Goal: Task Accomplishment & Management: Manage account settings

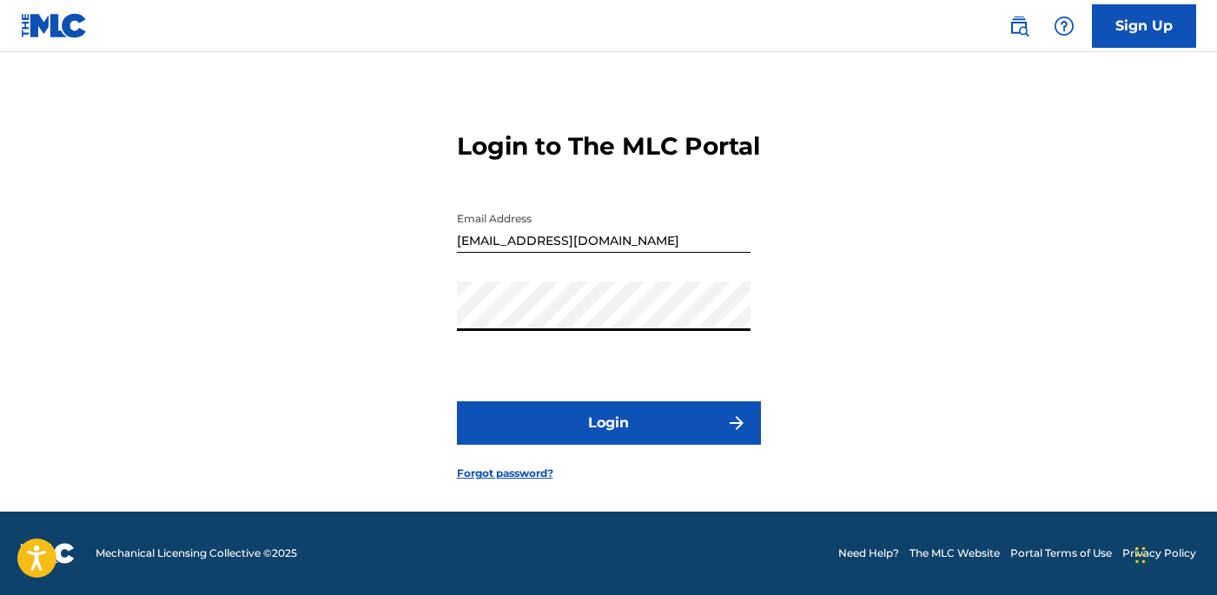
click at [457, 401] on button "Login" at bounding box center [609, 422] width 304 height 43
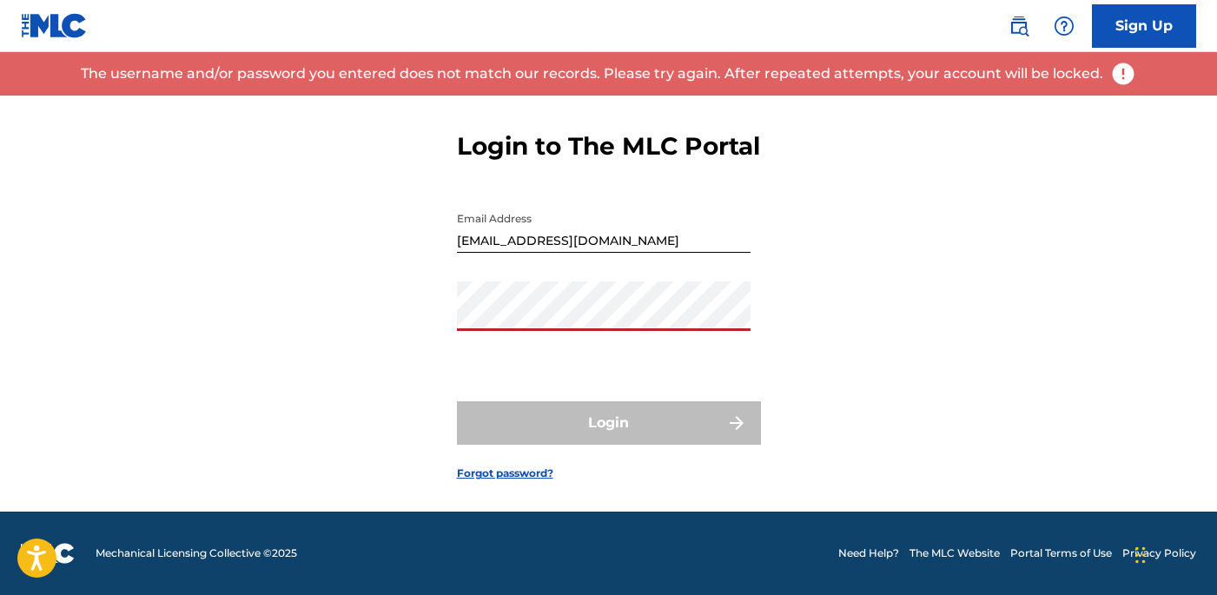
click at [506, 469] on link "Forgot password?" at bounding box center [505, 474] width 96 height 16
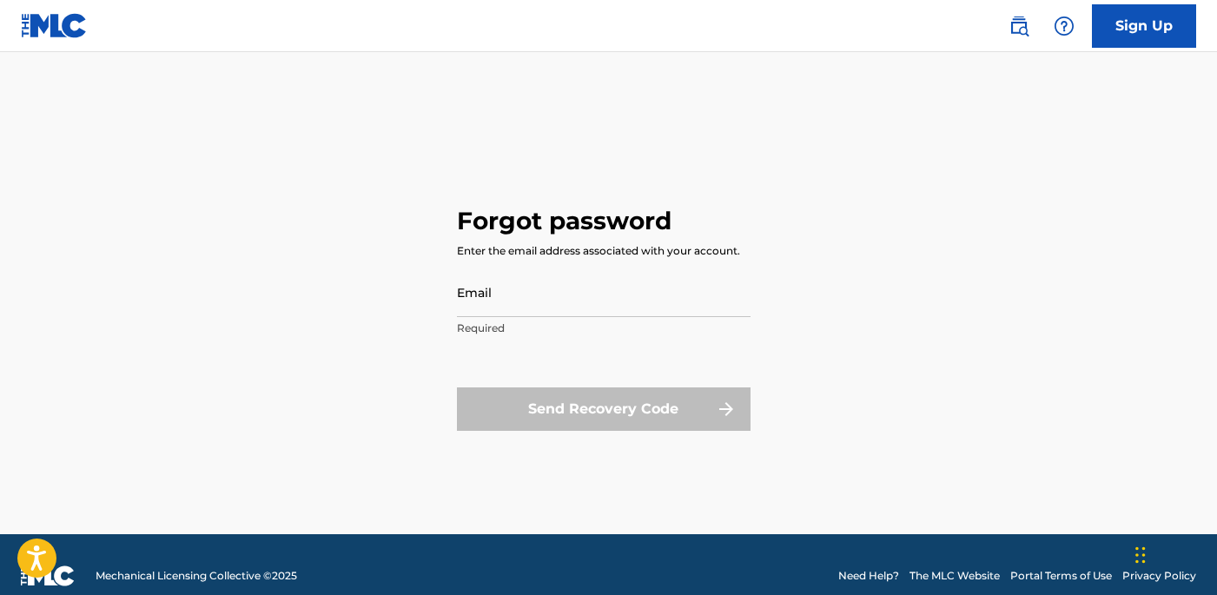
click at [523, 298] on input "Email" at bounding box center [604, 293] width 294 height 50
type input "[EMAIL_ADDRESS][DOMAIN_NAME]"
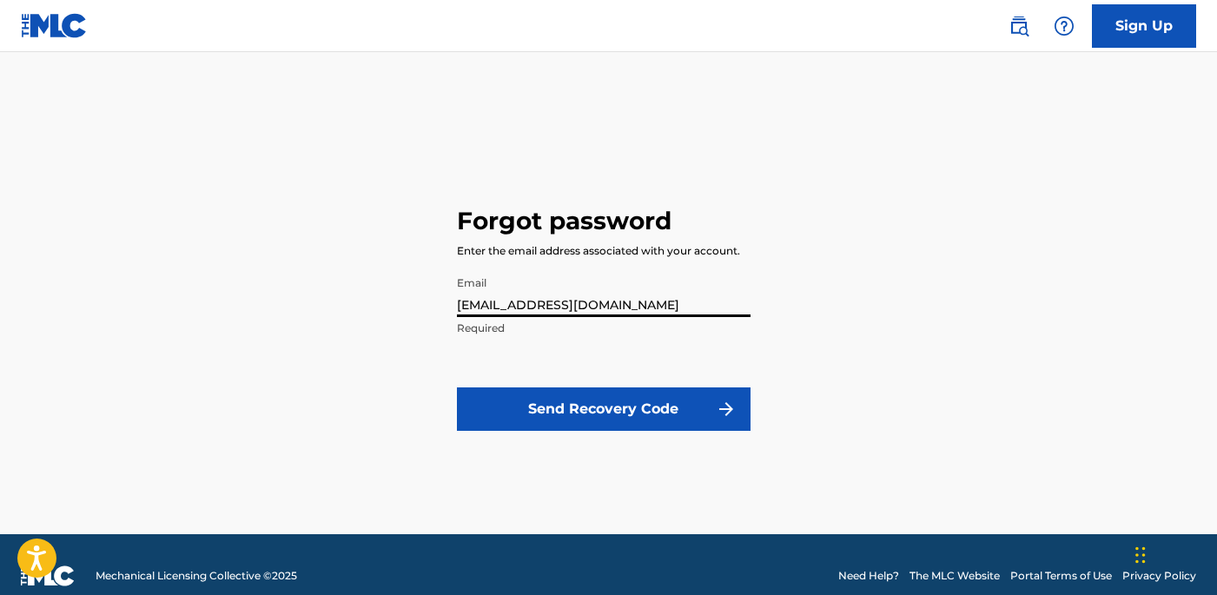
click at [572, 408] on button "Send Recovery Code" at bounding box center [604, 409] width 294 height 43
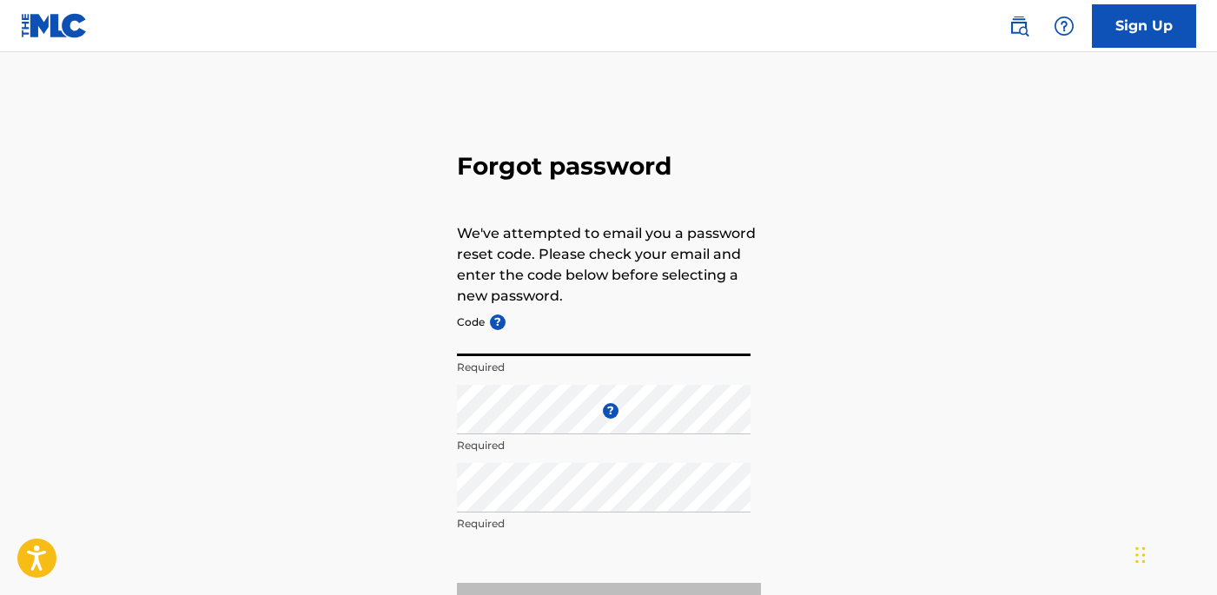
click at [583, 353] on input "Code ?" at bounding box center [604, 332] width 294 height 50
click at [454, 348] on div "Forgot password We've attempted to email you a password reset code. Please chec…" at bounding box center [609, 386] width 1217 height 580
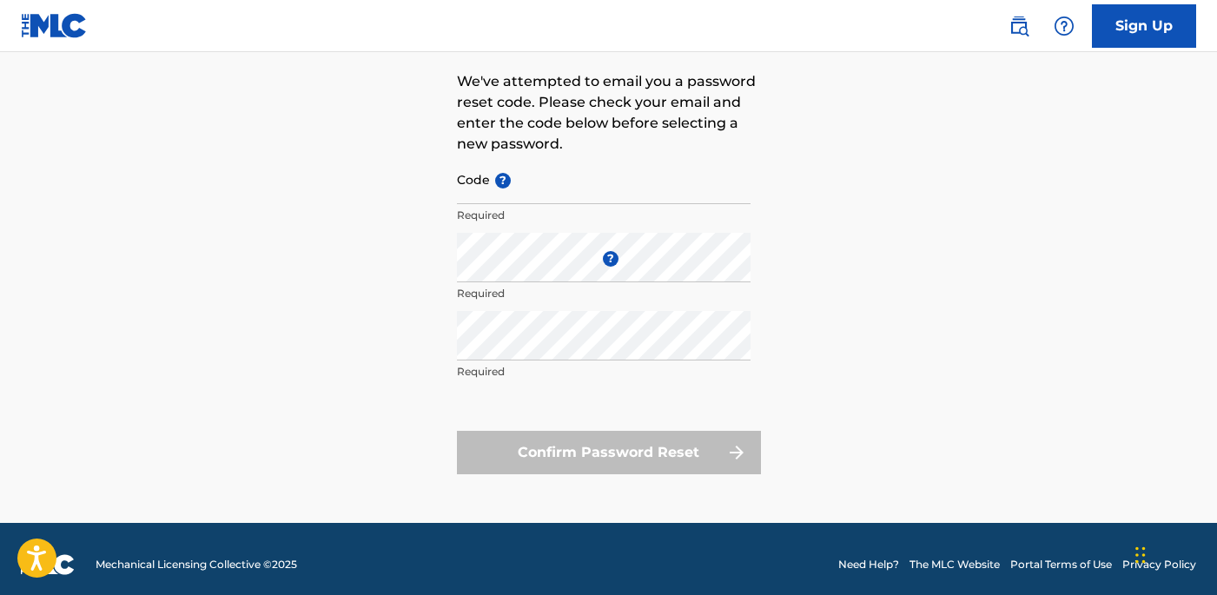
scroll to position [163, 0]
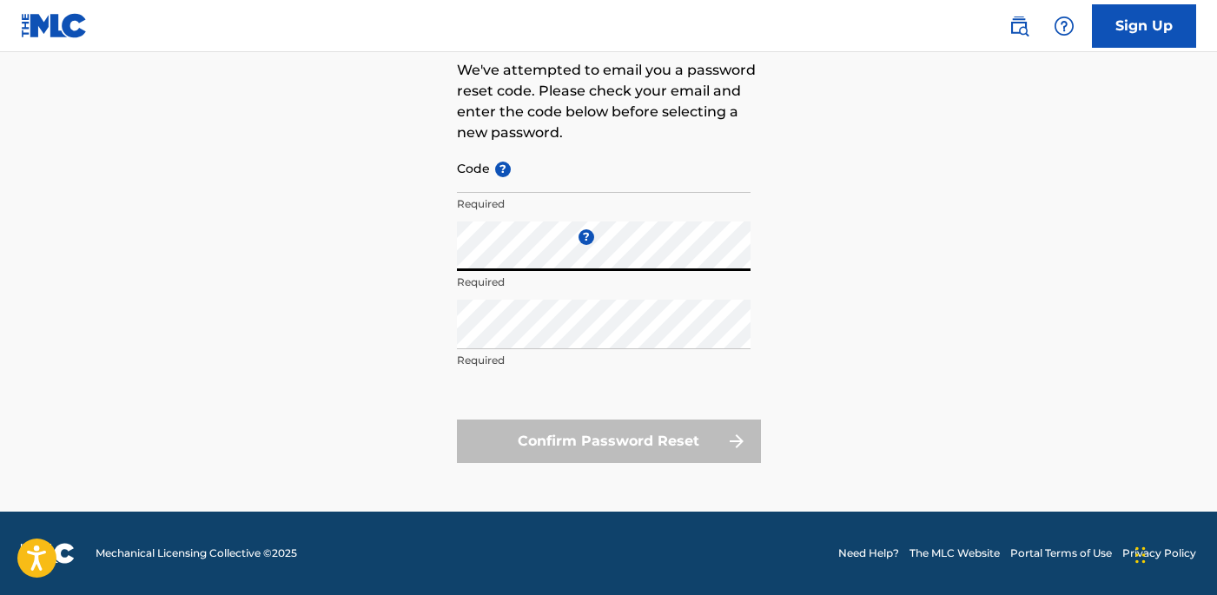
click at [577, 185] on input "Code ?" at bounding box center [604, 168] width 294 height 50
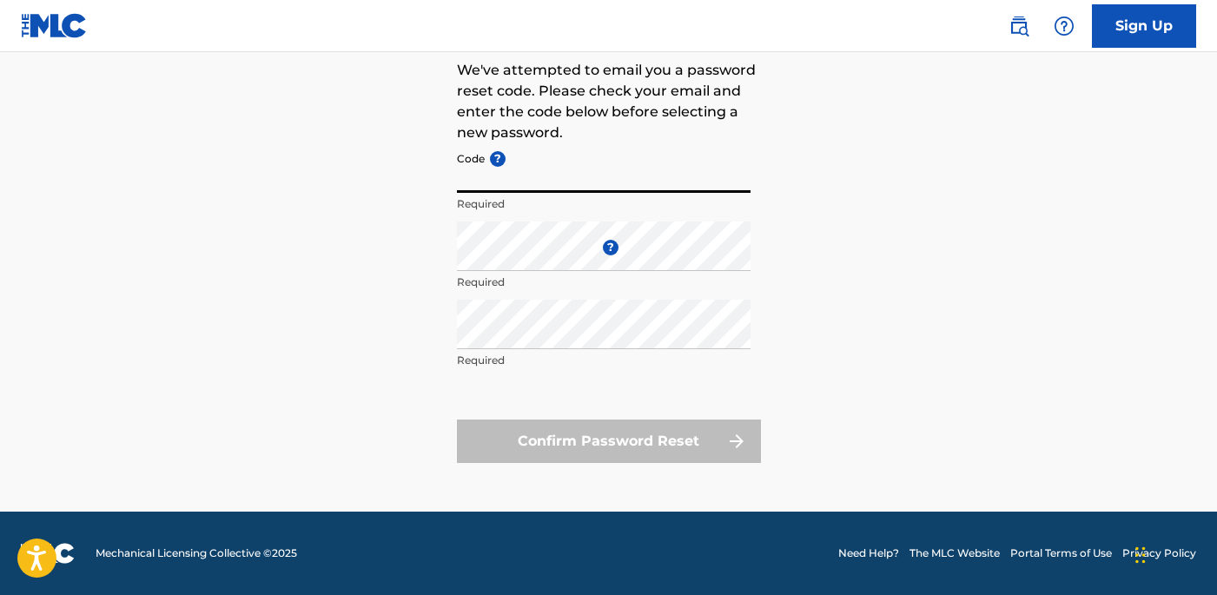
paste input "FP_dd60399ca0ea0b05f626c704c05a"
type input "FP_dd60399ca0ea0b05f626c704c05a"
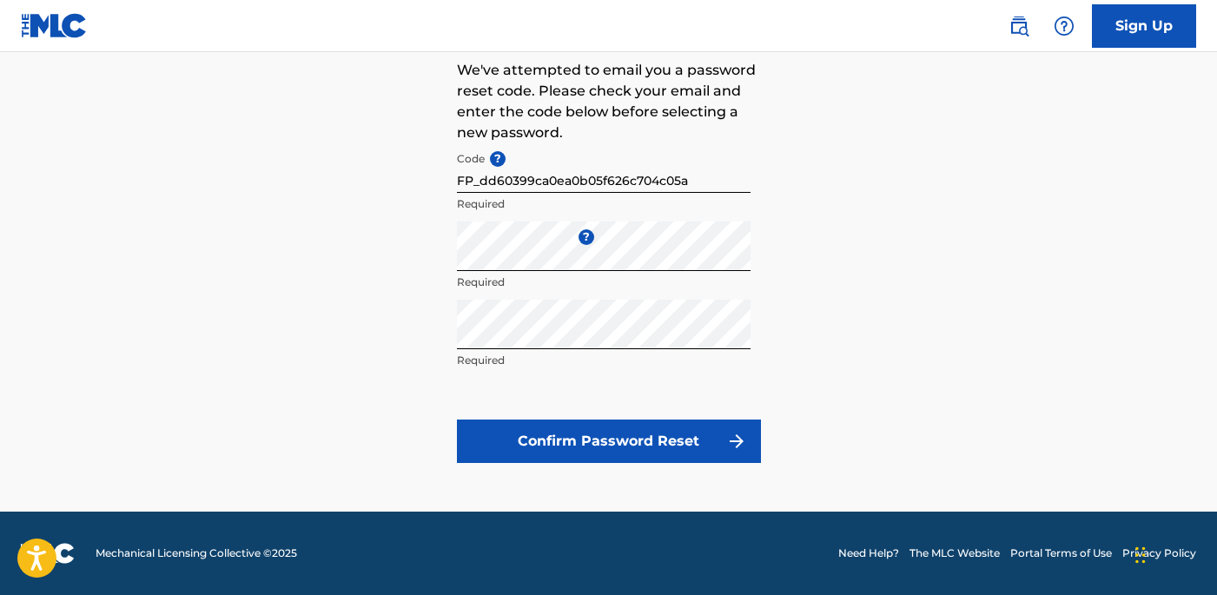
click at [653, 448] on button "Confirm Password Reset" at bounding box center [609, 441] width 304 height 43
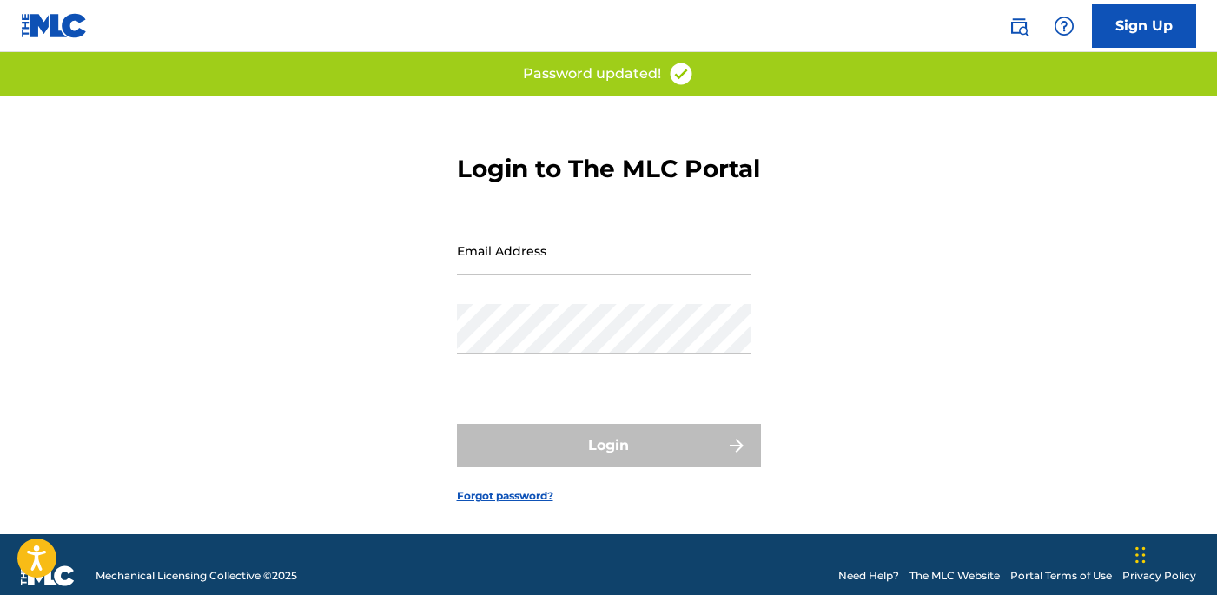
click at [616, 304] on div "Email Address" at bounding box center [604, 265] width 294 height 78
click at [617, 275] on input "Email Address" at bounding box center [604, 251] width 294 height 50
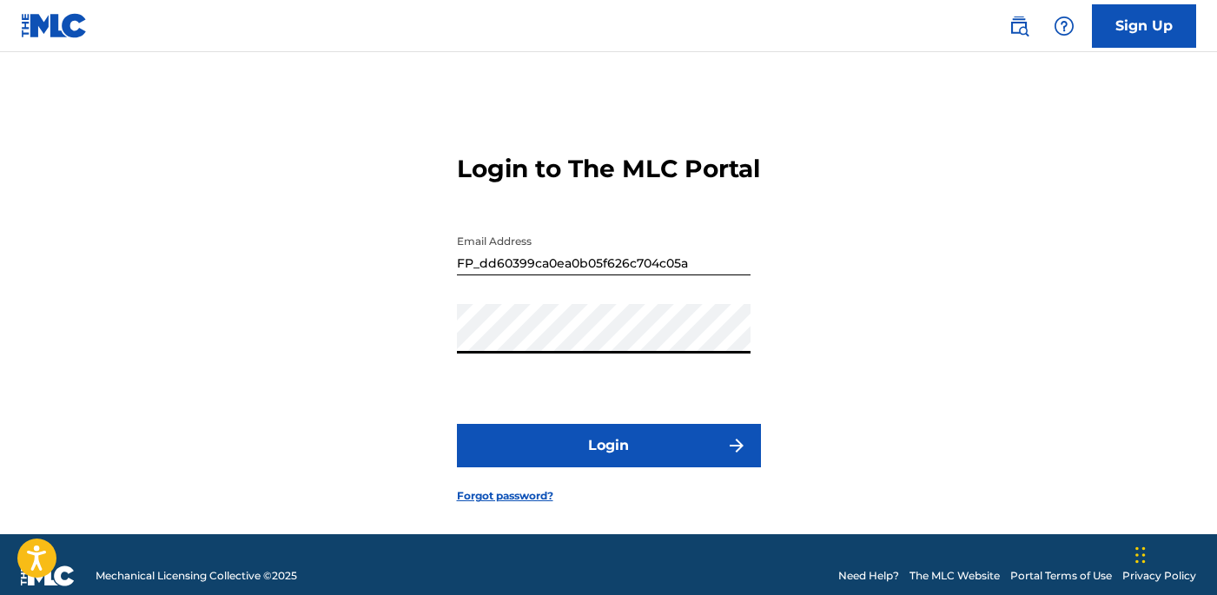
click at [612, 468] on button "Login" at bounding box center [609, 445] width 304 height 43
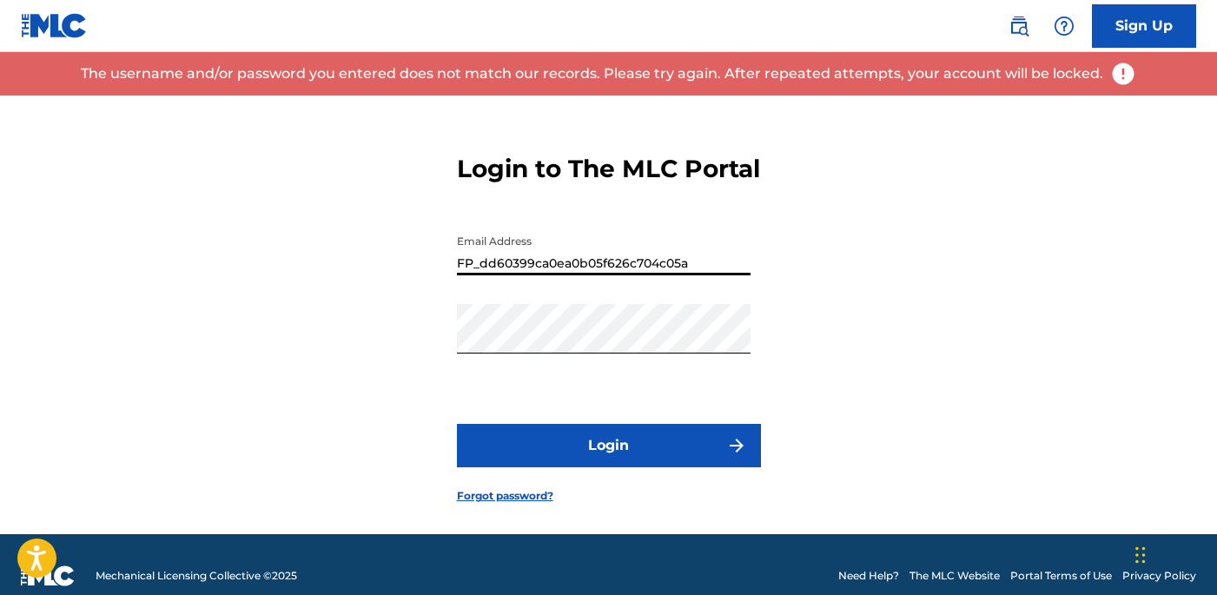
click at [610, 275] on input "FP_dd60399ca0ea0b05f626c704c05a" at bounding box center [604, 251] width 294 height 50
type input "[EMAIL_ADDRESS][DOMAIN_NAME]"
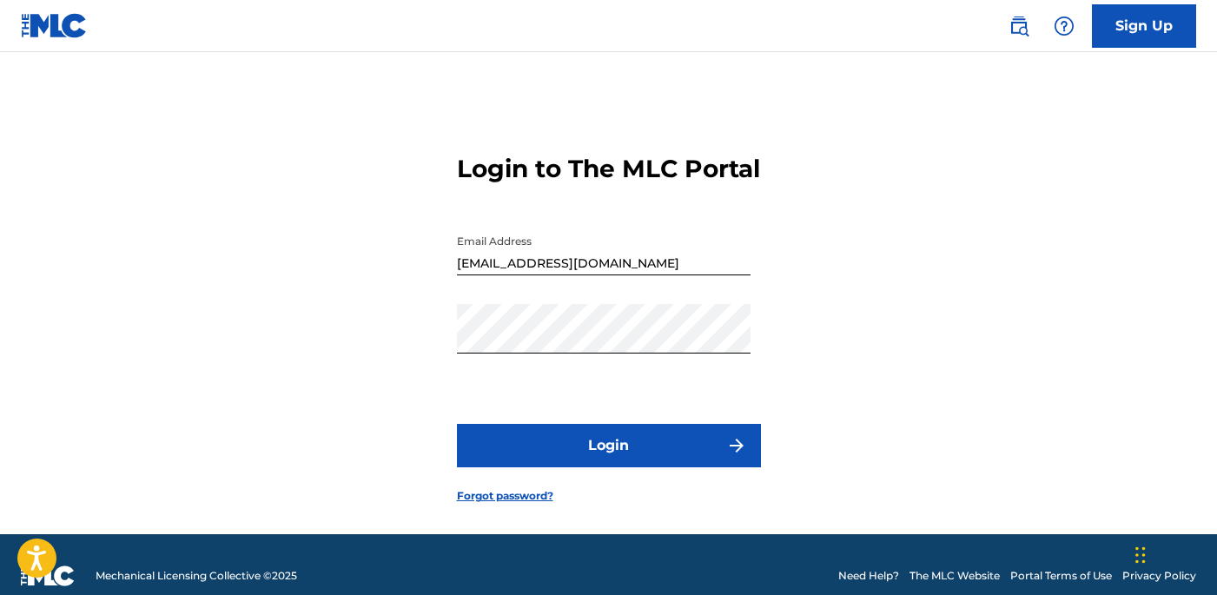
click at [503, 504] on link "Forgot password?" at bounding box center [505, 496] width 96 height 16
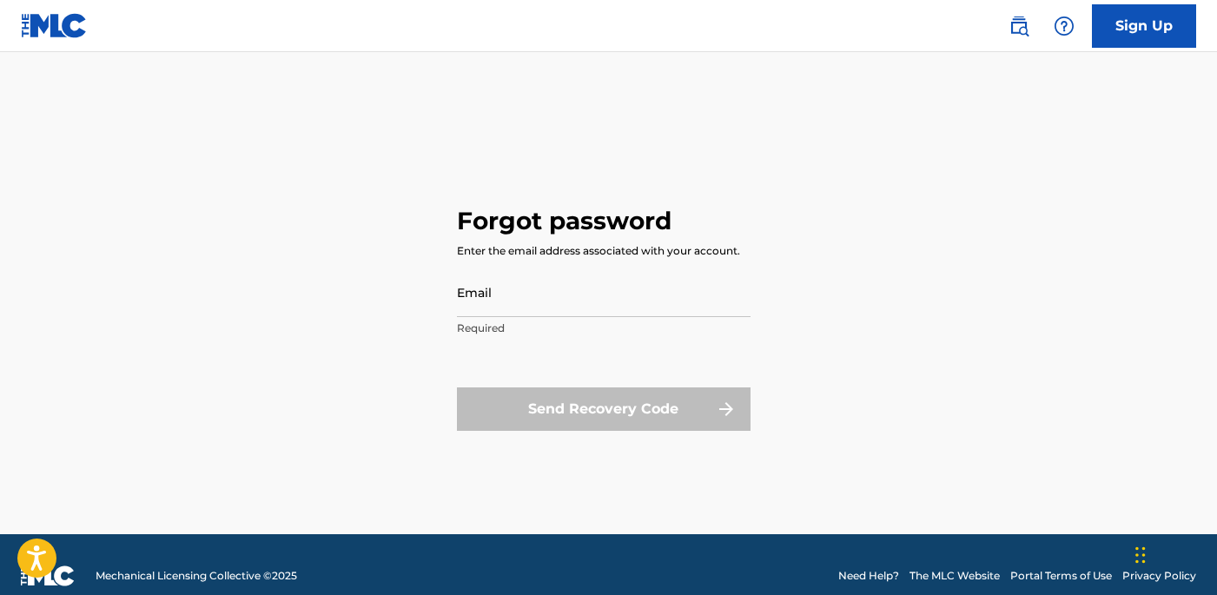
click at [518, 323] on p "Required" at bounding box center [604, 329] width 294 height 16
click at [527, 310] on input "Email" at bounding box center [604, 293] width 294 height 50
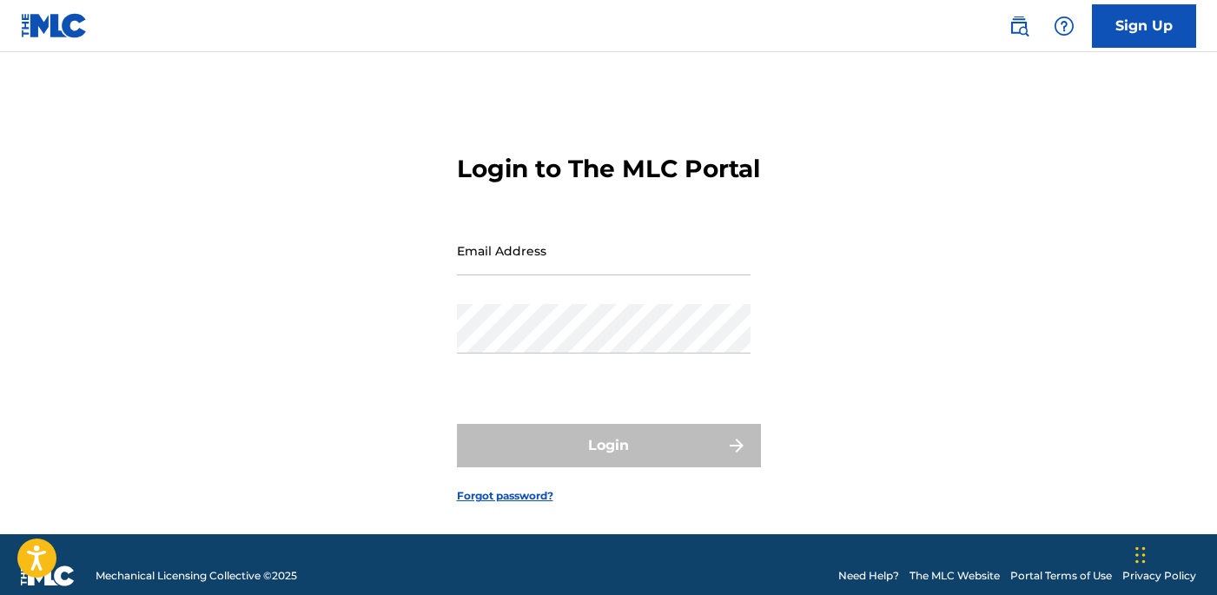
click at [575, 275] on input "Email Address" at bounding box center [604, 251] width 294 height 50
click at [580, 304] on div "Email Address" at bounding box center [604, 265] width 294 height 78
click at [592, 275] on input "Email Address" at bounding box center [604, 251] width 294 height 50
type input "[EMAIL_ADDRESS][DOMAIN_NAME]"
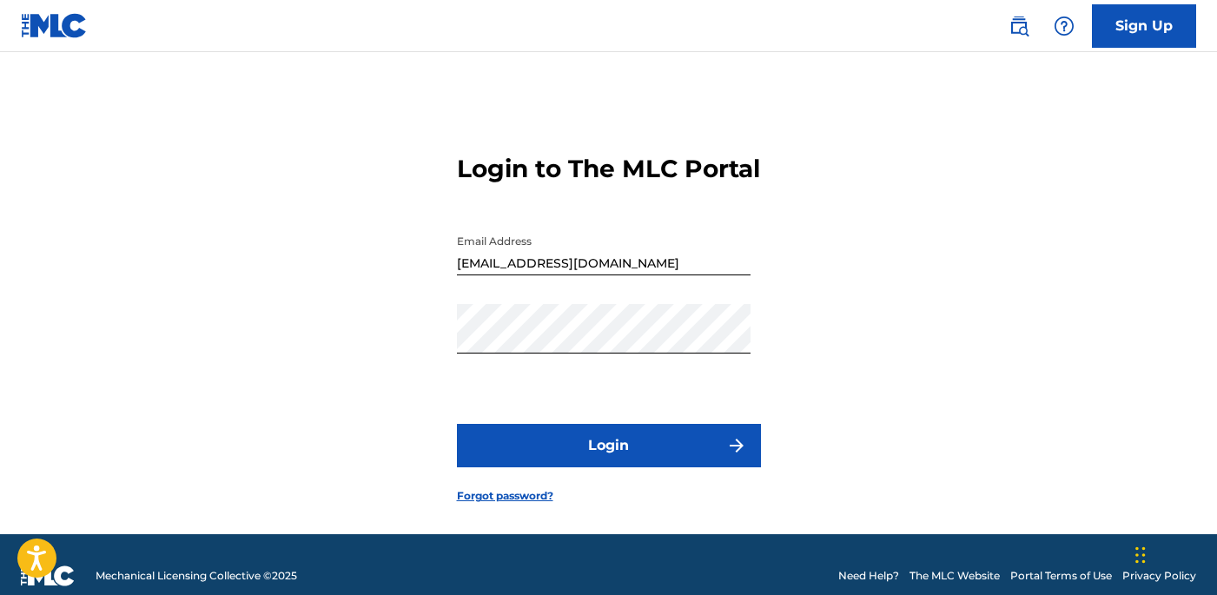
click at [499, 468] on button "Login" at bounding box center [609, 445] width 304 height 43
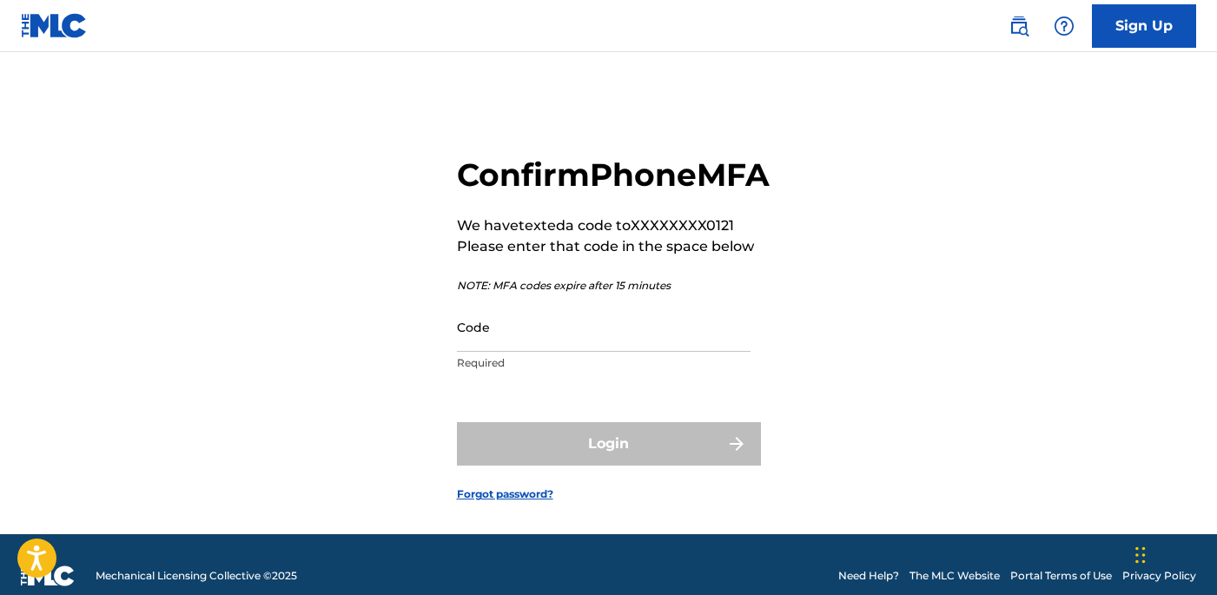
click at [686, 352] on input "Code" at bounding box center [604, 327] width 294 height 50
paste input "114269"
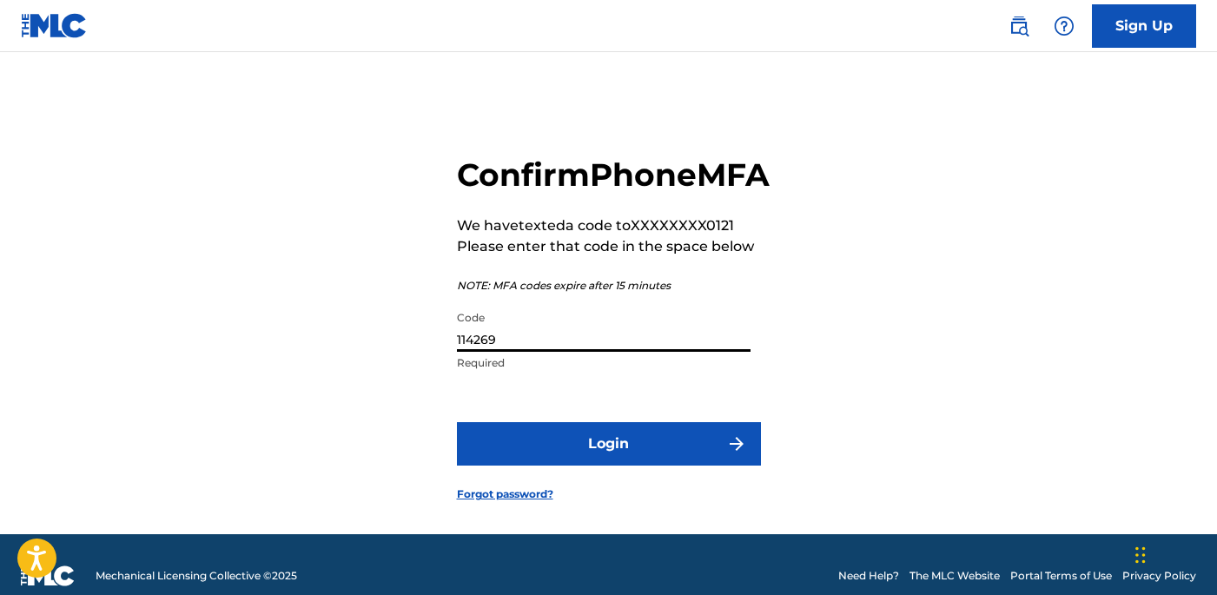
type input "114269"
click at [468, 464] on button "Login" at bounding box center [609, 443] width 304 height 43
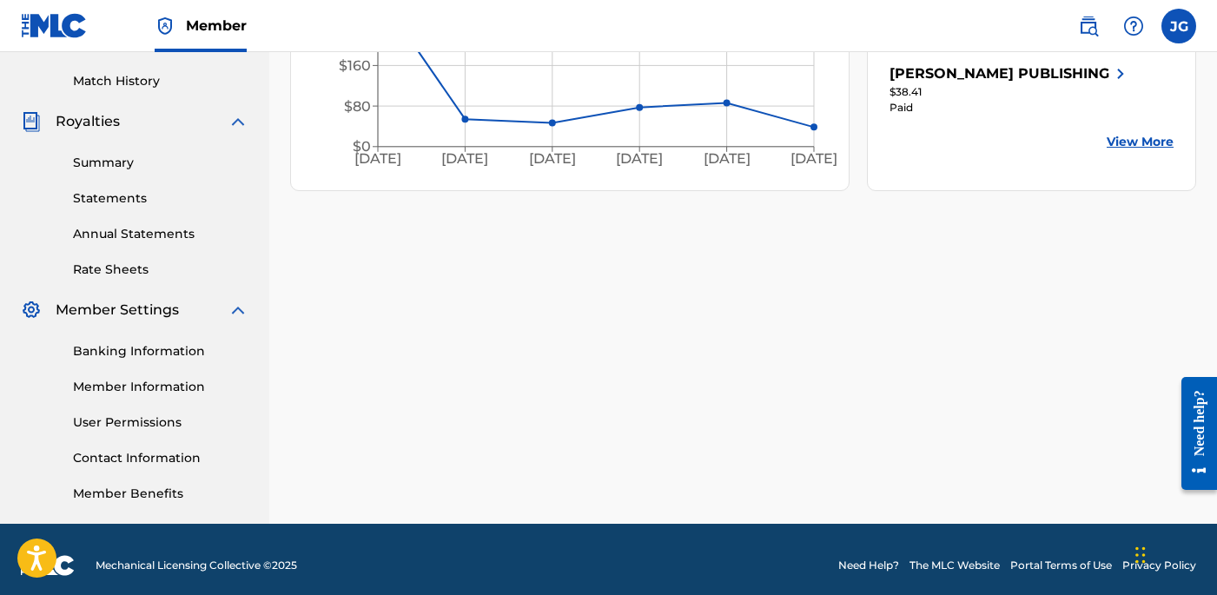
scroll to position [482, 0]
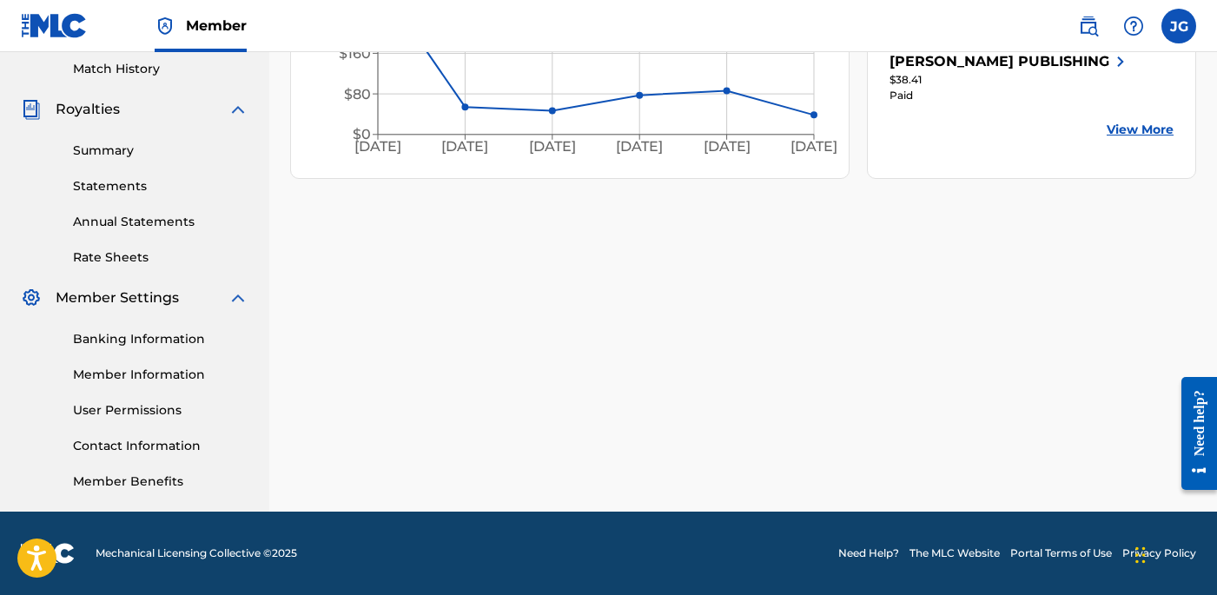
click at [146, 475] on link "Member Benefits" at bounding box center [161, 482] width 176 height 18
